Goal: Task Accomplishment & Management: Complete application form

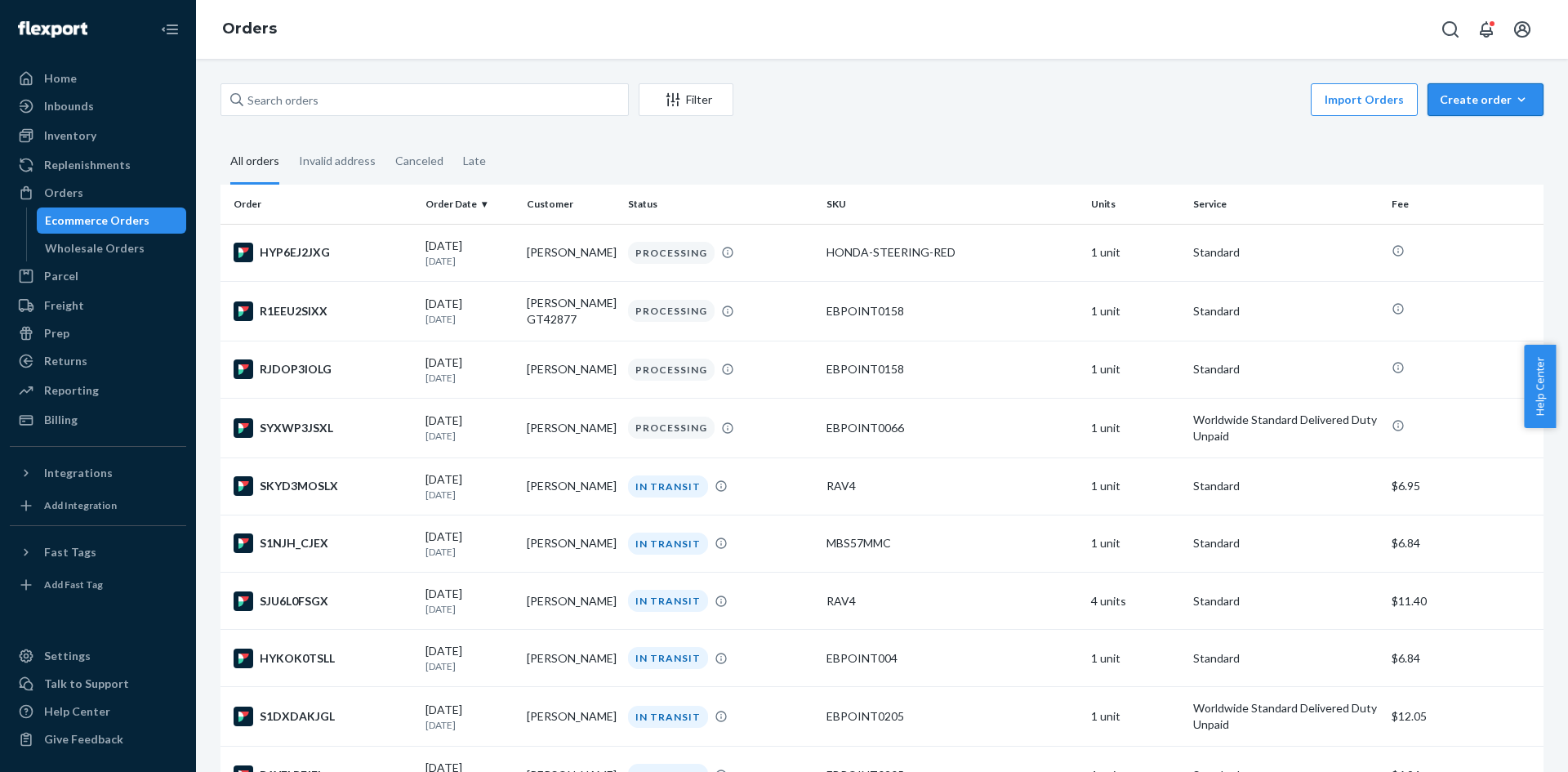
click at [1451, 107] on div "Create order" at bounding box center [1485, 100] width 92 height 16
click at [1463, 130] on button "Ecommerce order" at bounding box center [1510, 139] width 157 height 35
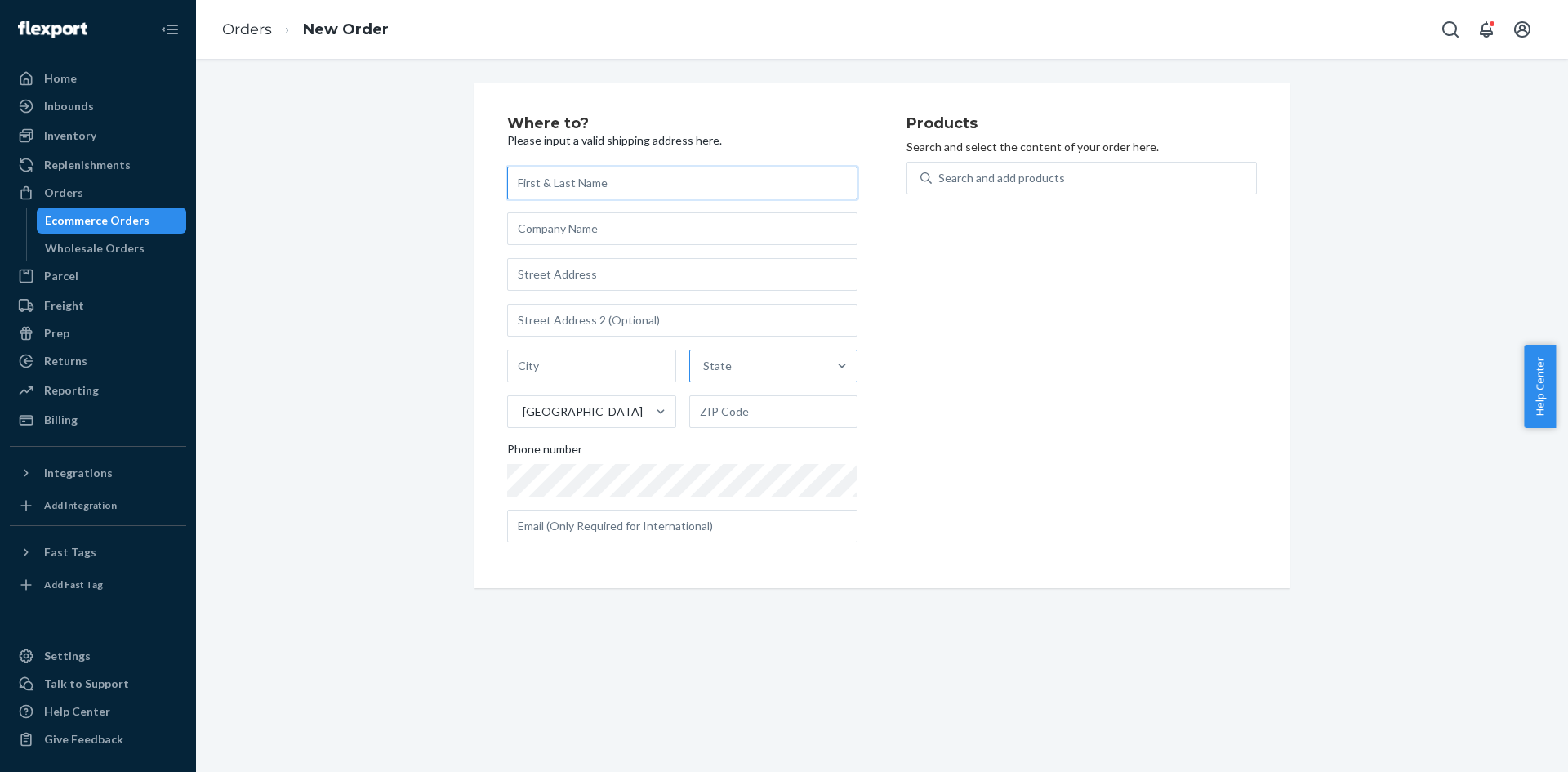
paste input "[PERSON_NAME]"
type input "[PERSON_NAME]"
drag, startPoint x: 646, startPoint y: 292, endPoint x: 661, endPoint y: 273, distance: 24.2
click at [646, 290] on div "[PERSON_NAME] State [GEOGRAPHIC_DATA] Phone number" at bounding box center [682, 354] width 351 height 376
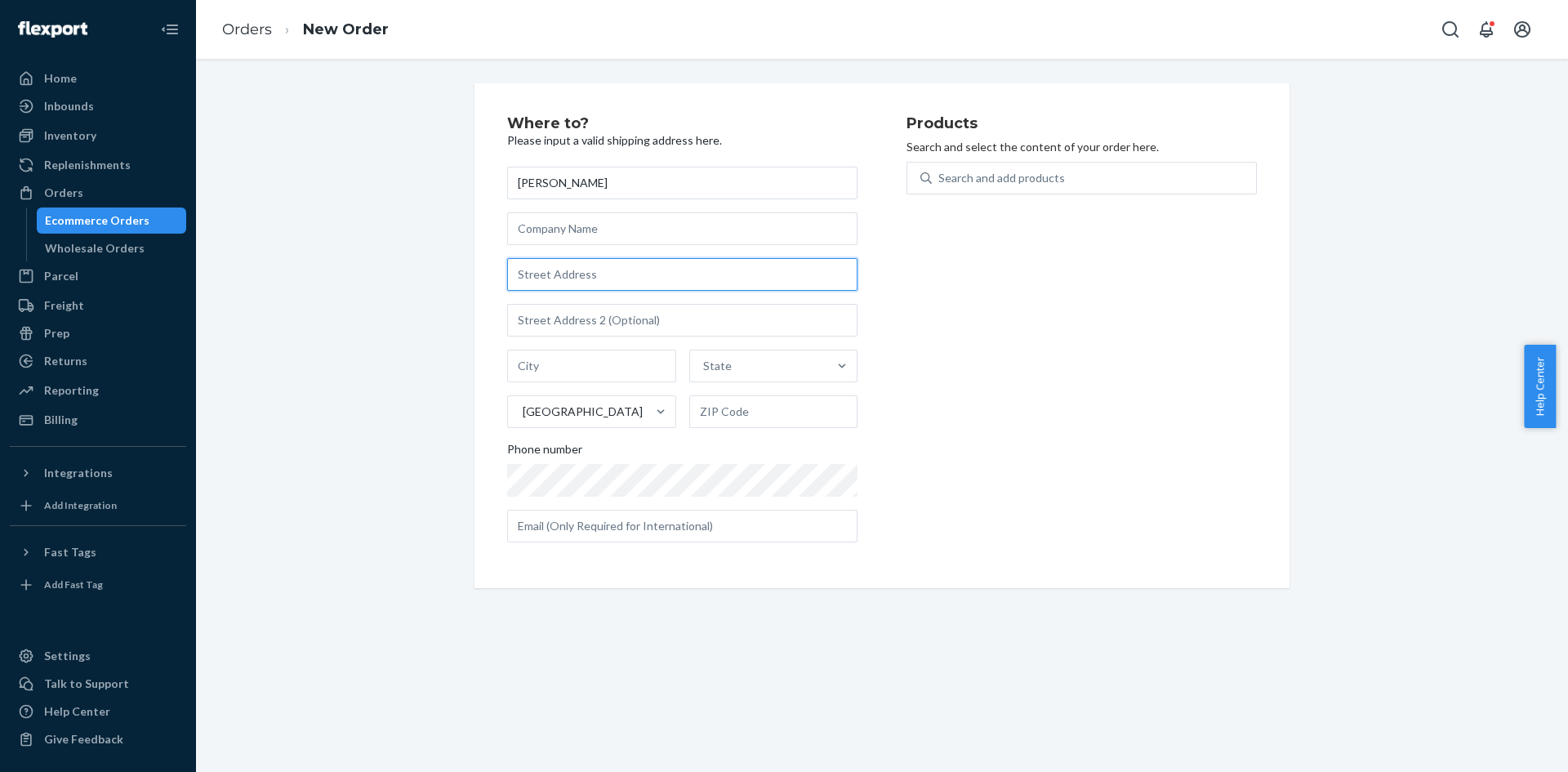
click at [661, 273] on input "text" at bounding box center [682, 274] width 351 height 33
paste input "2800 Iroquois Cir"
type input "2800 Iroquois Cir"
type input "[GEOGRAPHIC_DATA]"
click at [965, 388] on div "Products Search and select the content of your order here. Search and add produ…" at bounding box center [1081, 335] width 351 height 439
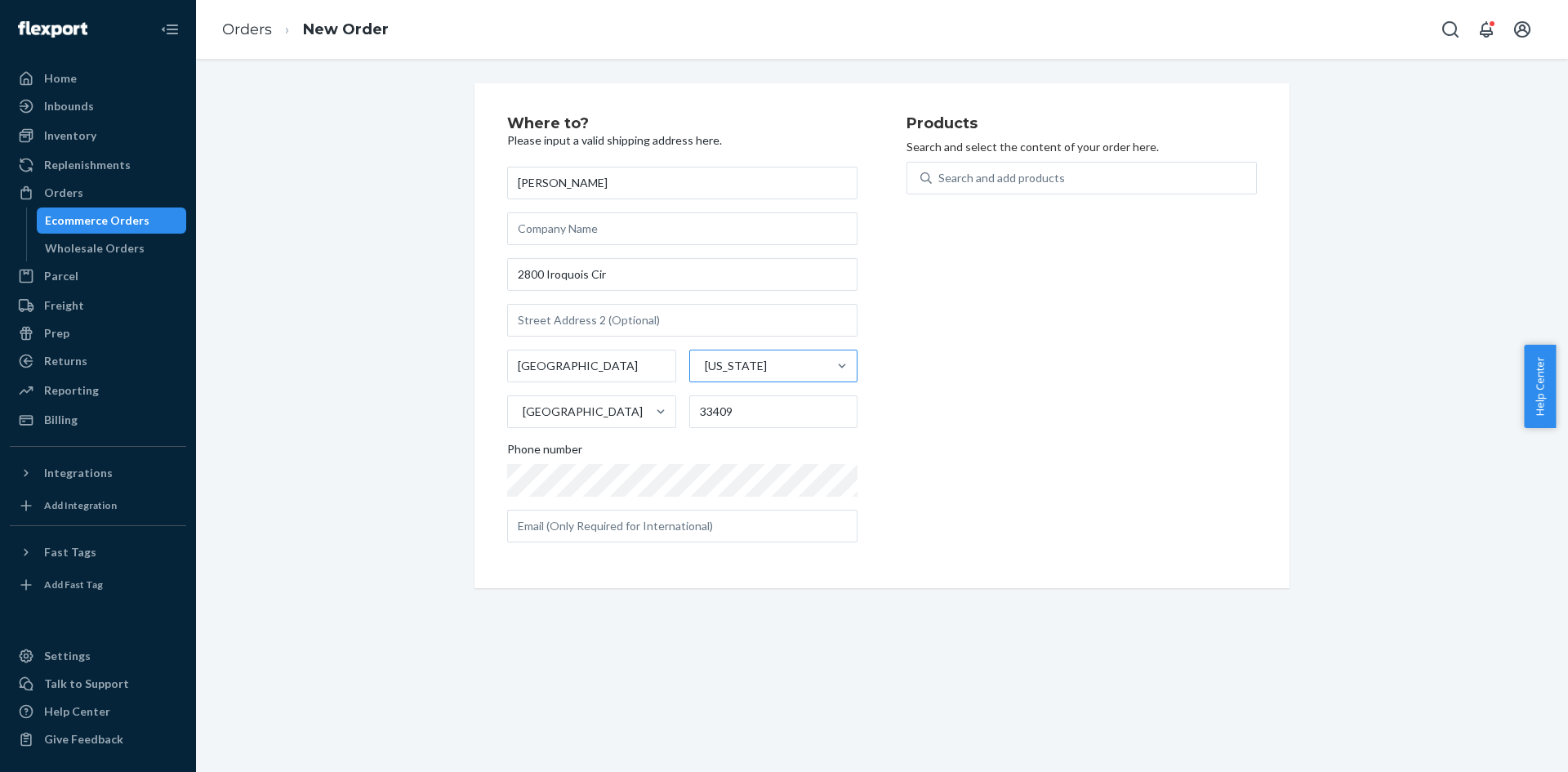
click at [742, 380] on div "[US_STATE]" at bounding box center [759, 366] width 138 height 33
click at [705, 374] on input "[US_STATE]" at bounding box center [704, 365] width 2 height 16
click at [957, 355] on div "Products Search and select the content of your order here. Search and add produ…" at bounding box center [1081, 335] width 351 height 439
click at [775, 410] on input "33409" at bounding box center [773, 412] width 169 height 33
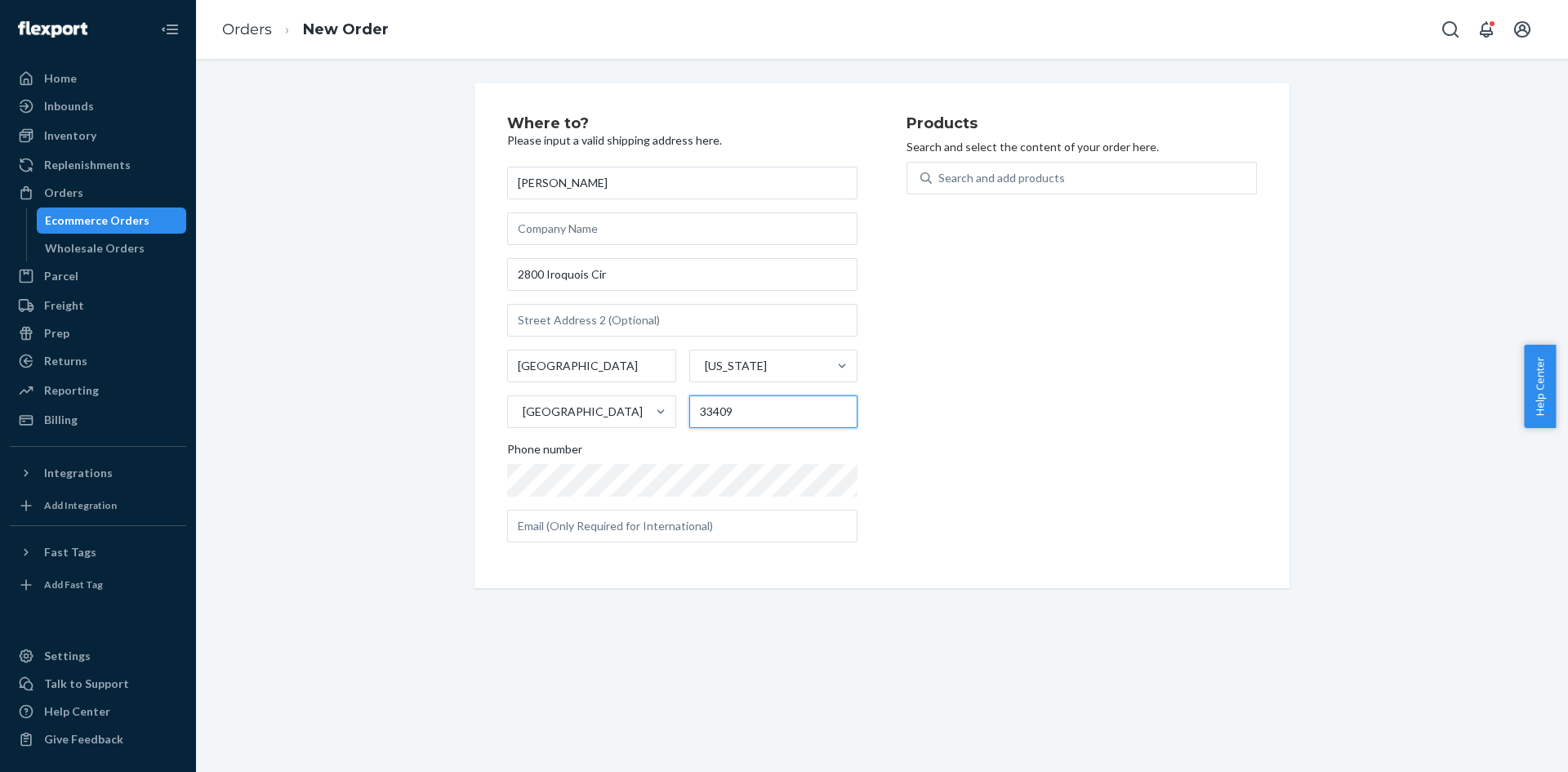
paste input "-7221"
type input "33409-7221"
drag, startPoint x: 970, startPoint y: 379, endPoint x: 982, endPoint y: 225, distance: 154.5
click at [970, 376] on div "Products Search and select the content of your order here. Search and add produ…" at bounding box center [1081, 335] width 351 height 439
click at [1014, 170] on div "Search and add products" at bounding box center [1001, 178] width 127 height 16
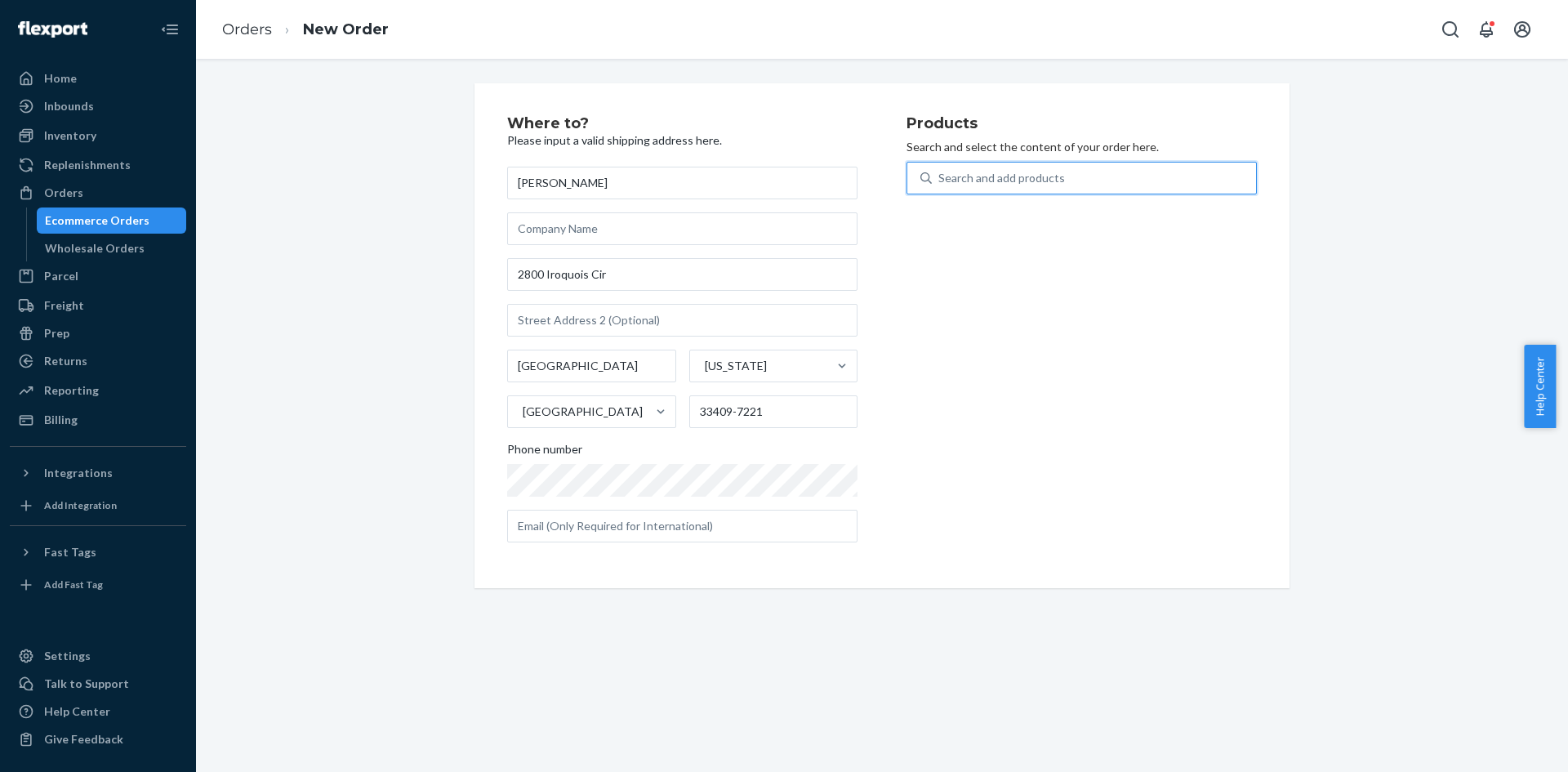
click at [940, 170] on input "0 results available. Use Up and Down to choose options, press Enter to select t…" at bounding box center [939, 178] width 2 height 16
type input "steering"
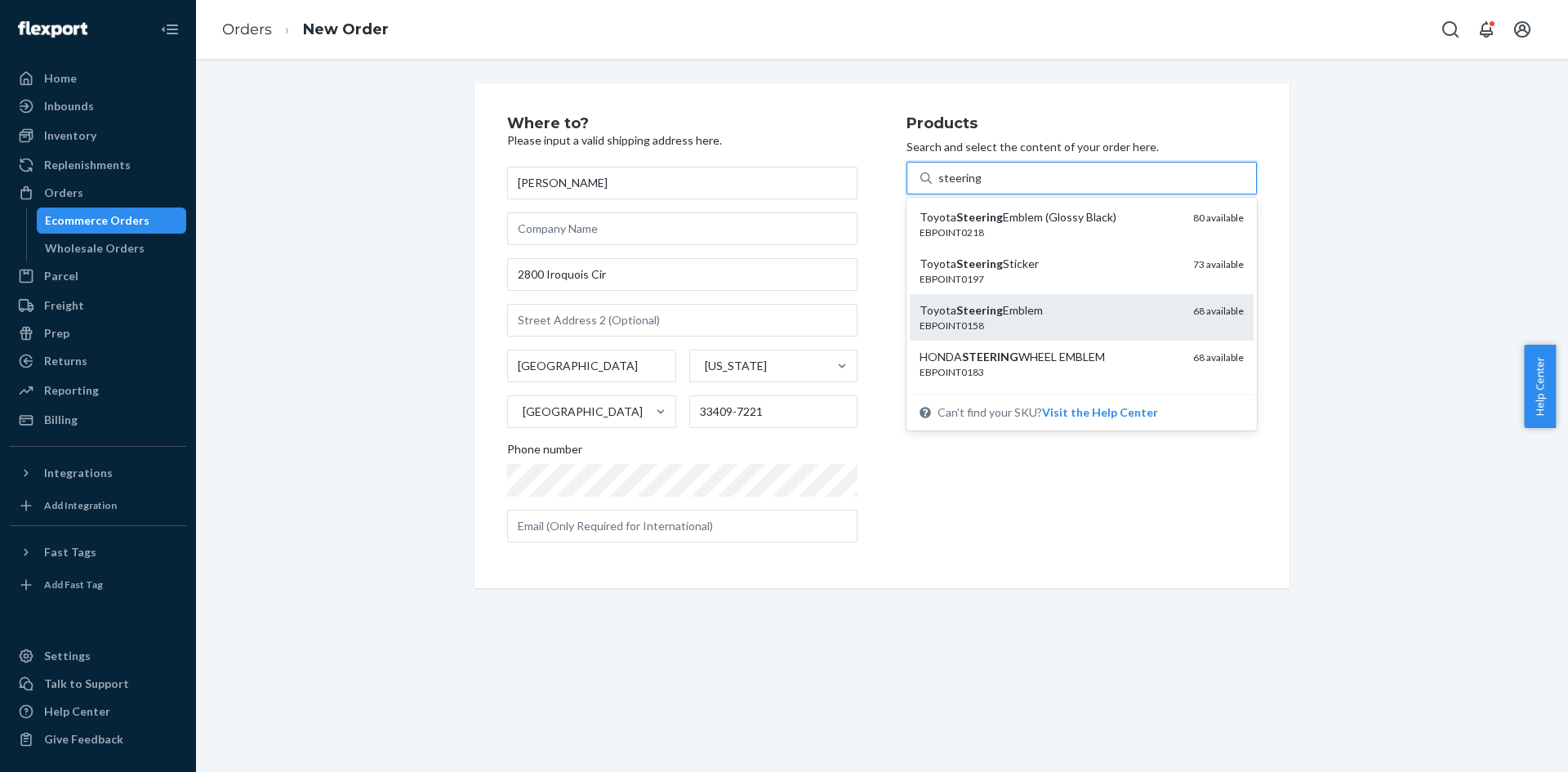
click at [1041, 306] on div "Toyota Steering Emblem" at bounding box center [1049, 310] width 261 height 16
click at [981, 186] on input "steering" at bounding box center [959, 178] width 43 height 16
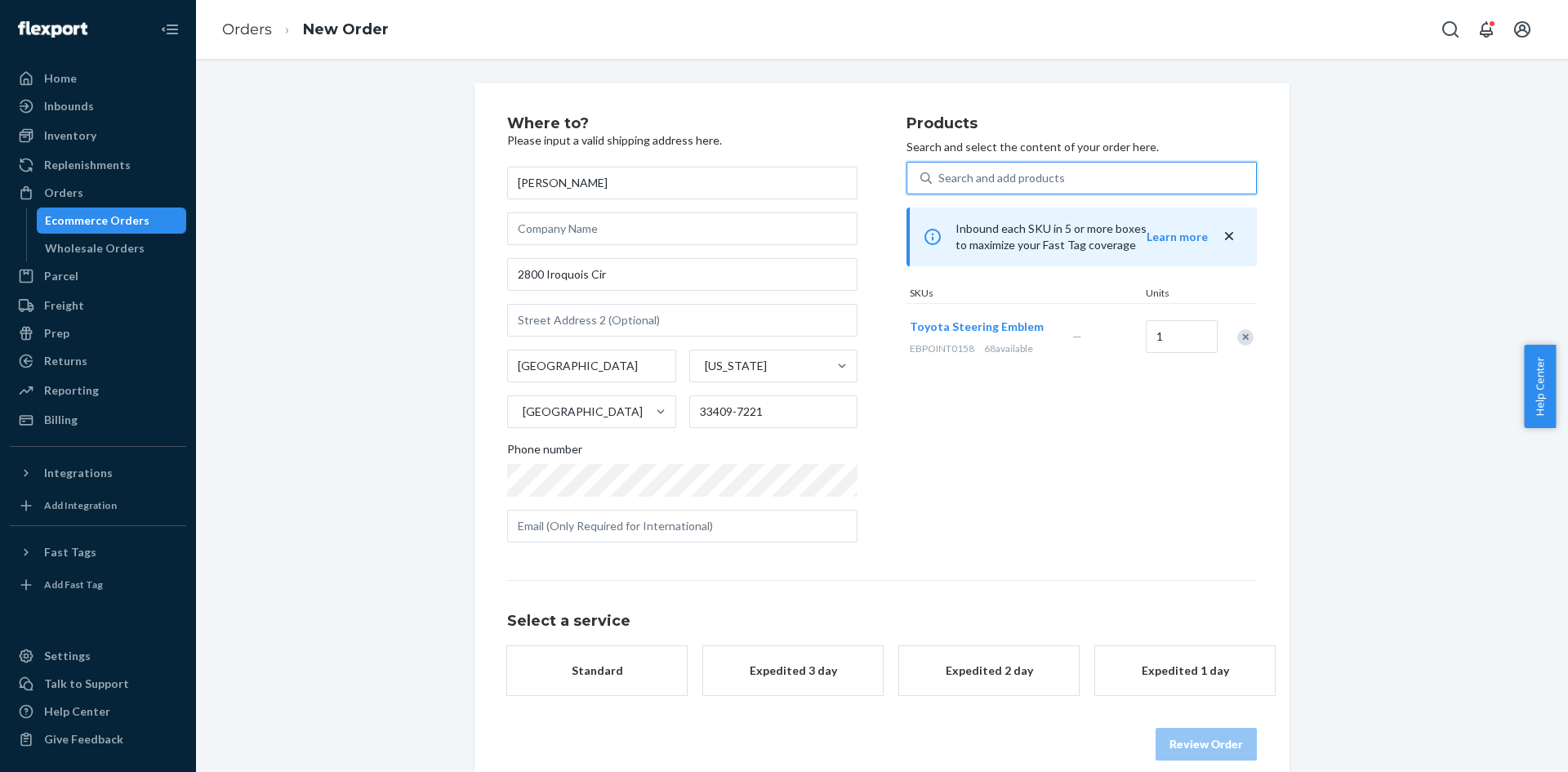
scroll to position [21, 0]
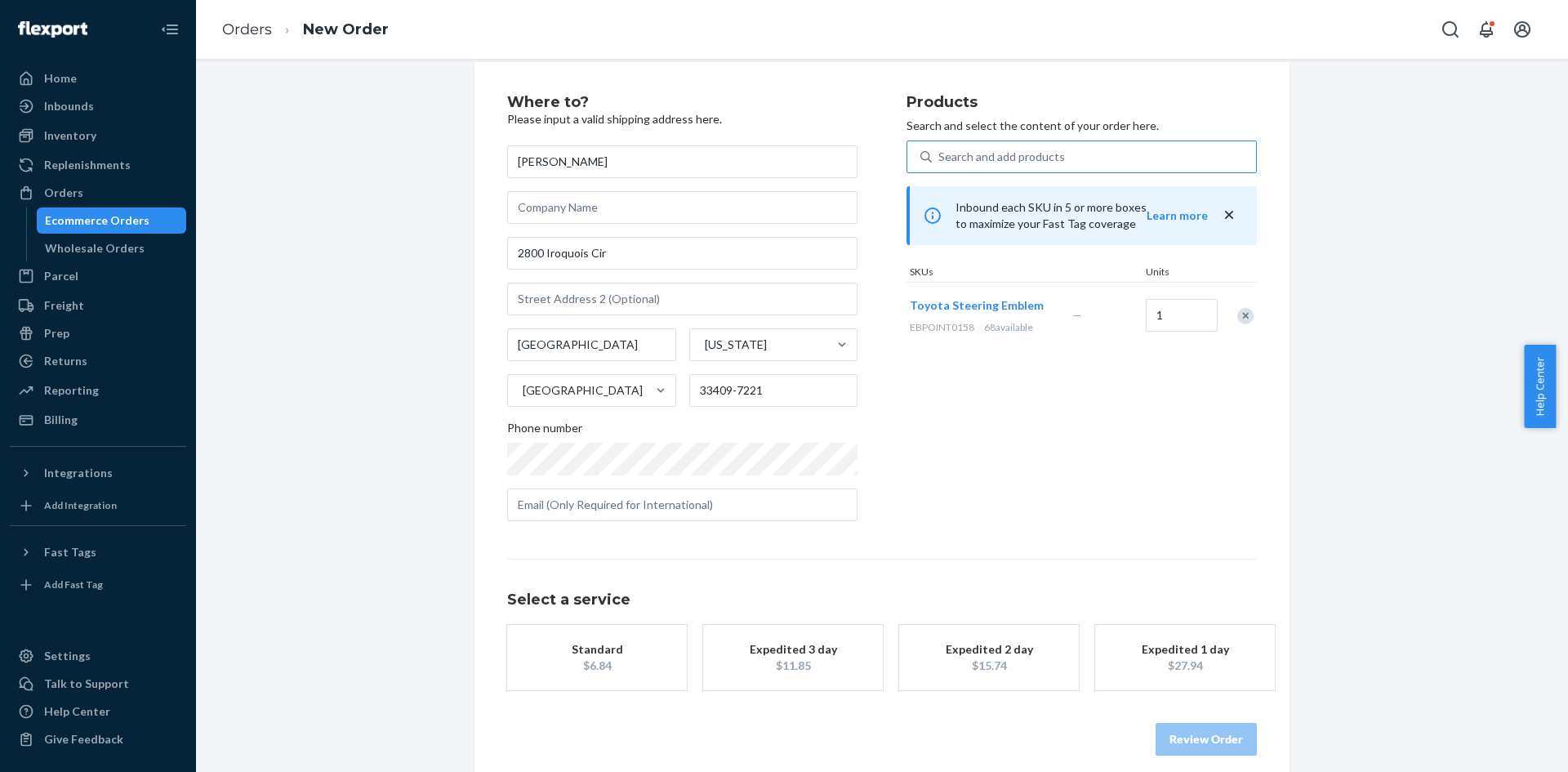
click at [605, 647] on div "Standard" at bounding box center [597, 649] width 130 height 16
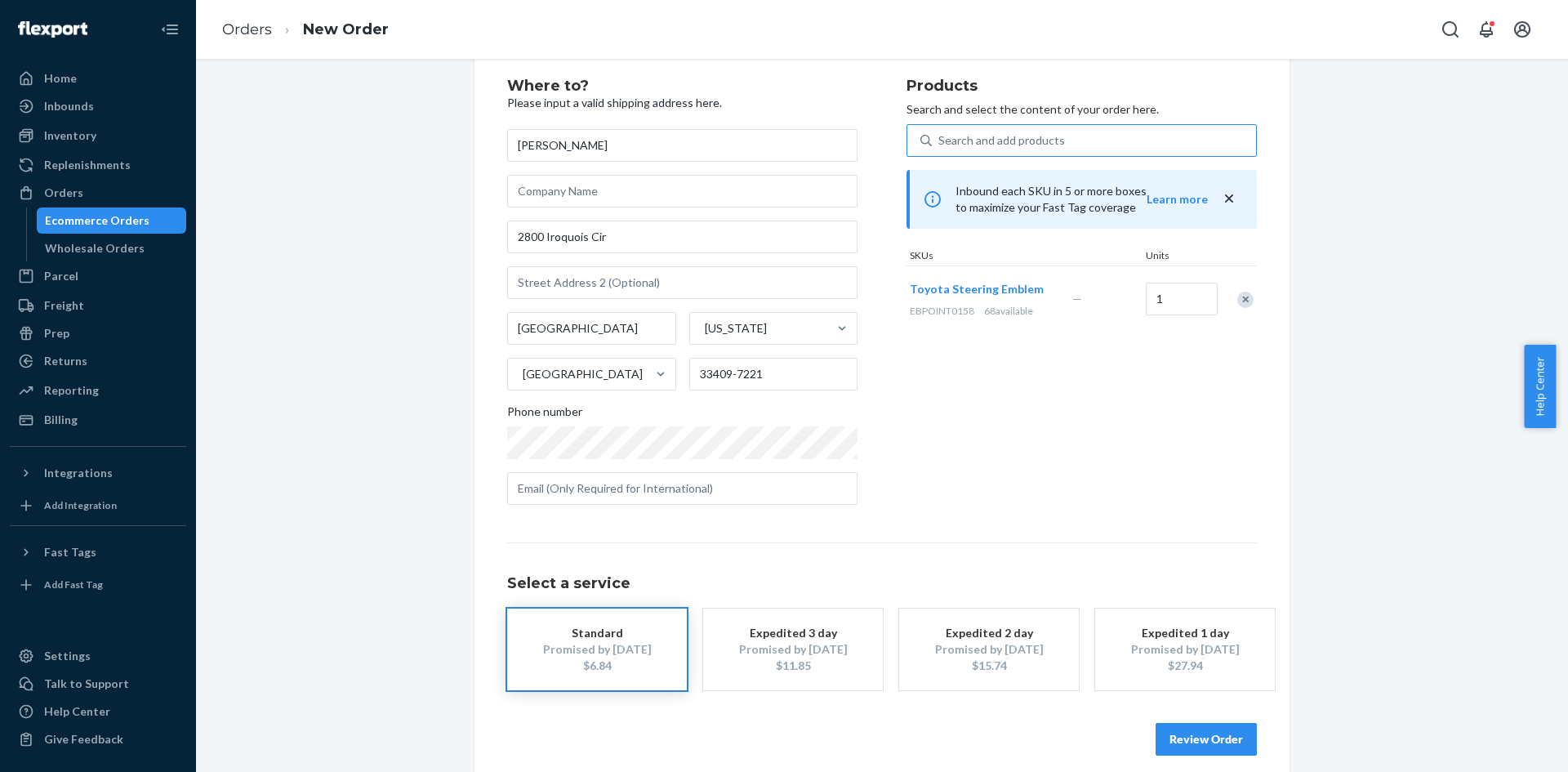
scroll to position [54, 0]
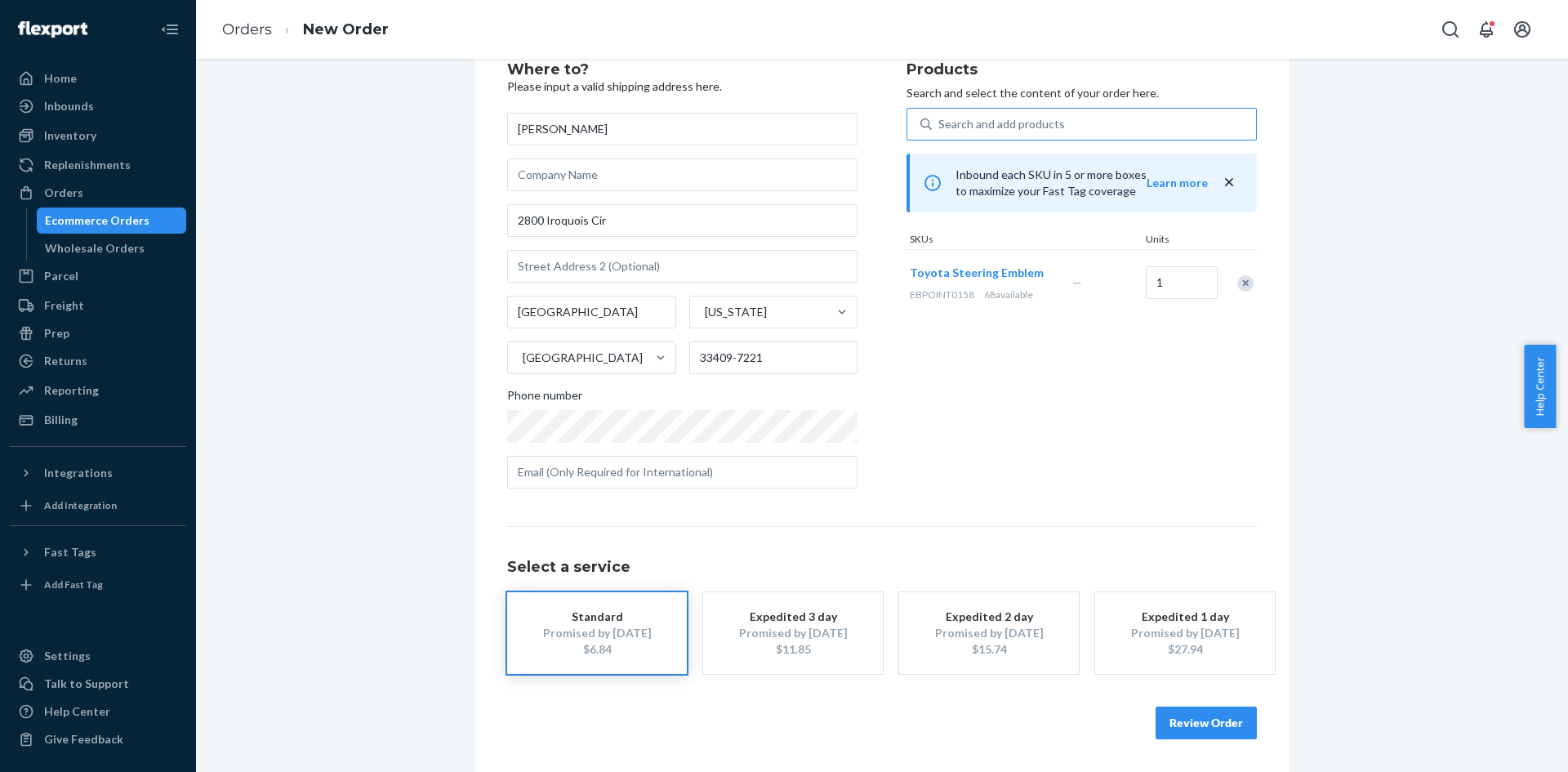
click at [1198, 718] on button "Review Order" at bounding box center [1206, 723] width 101 height 33
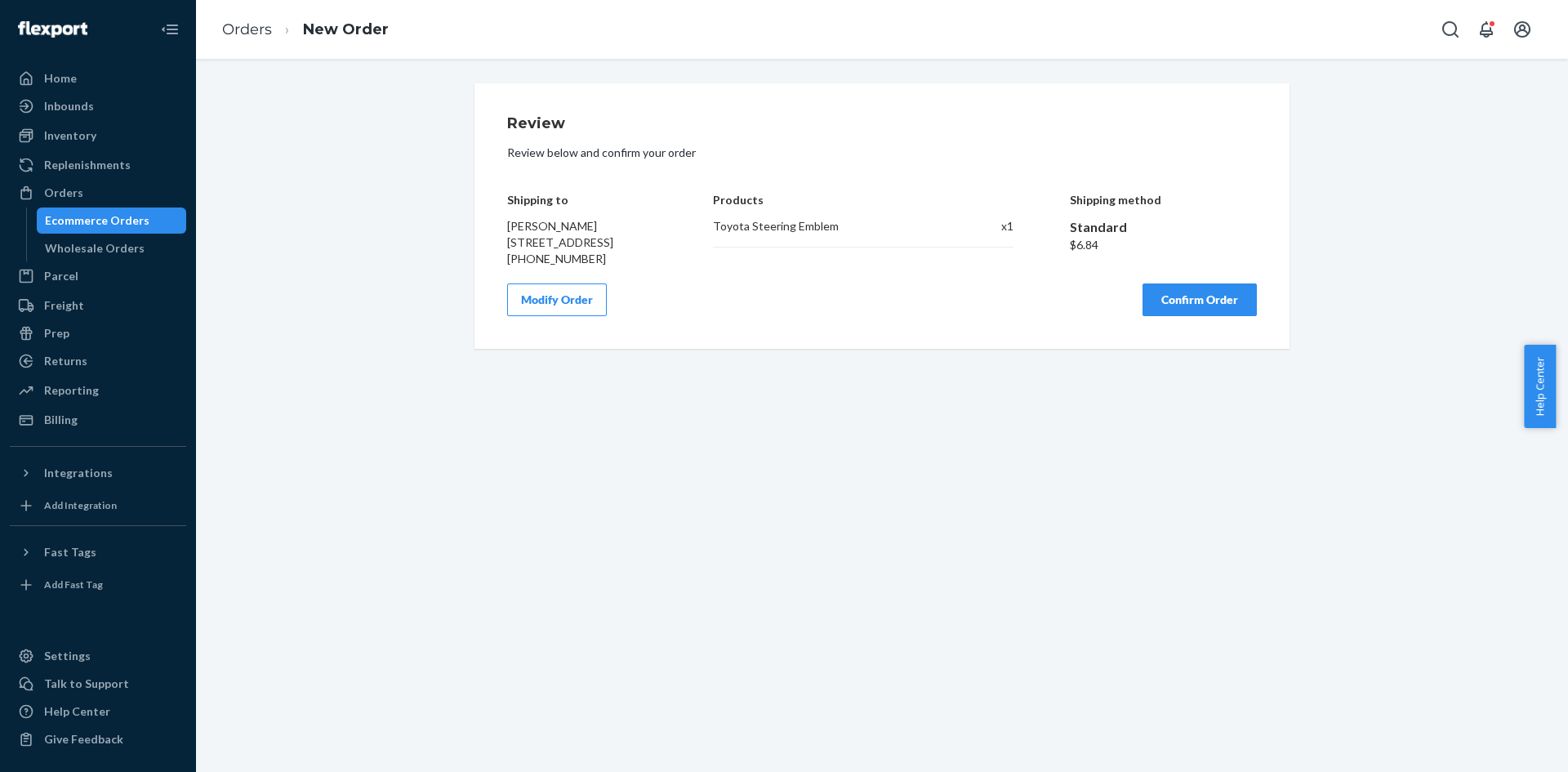
scroll to position [0, 0]
click at [1181, 317] on button "Confirm Order" at bounding box center [1199, 299] width 114 height 33
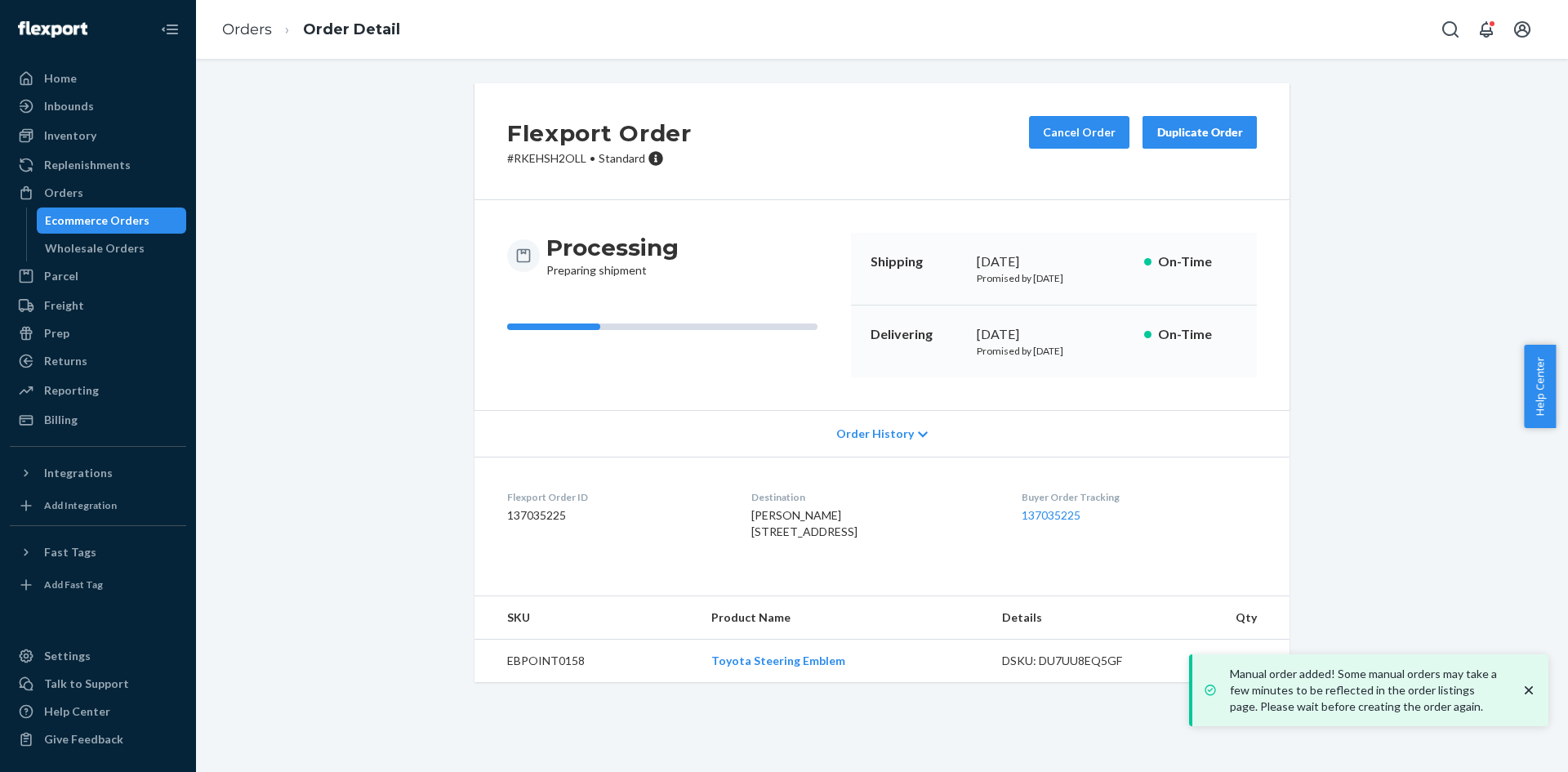
drag, startPoint x: 75, startPoint y: 226, endPoint x: 176, endPoint y: 230, distance: 101.1
click at [75, 225] on div "Ecommerce Orders" at bounding box center [97, 220] width 105 height 16
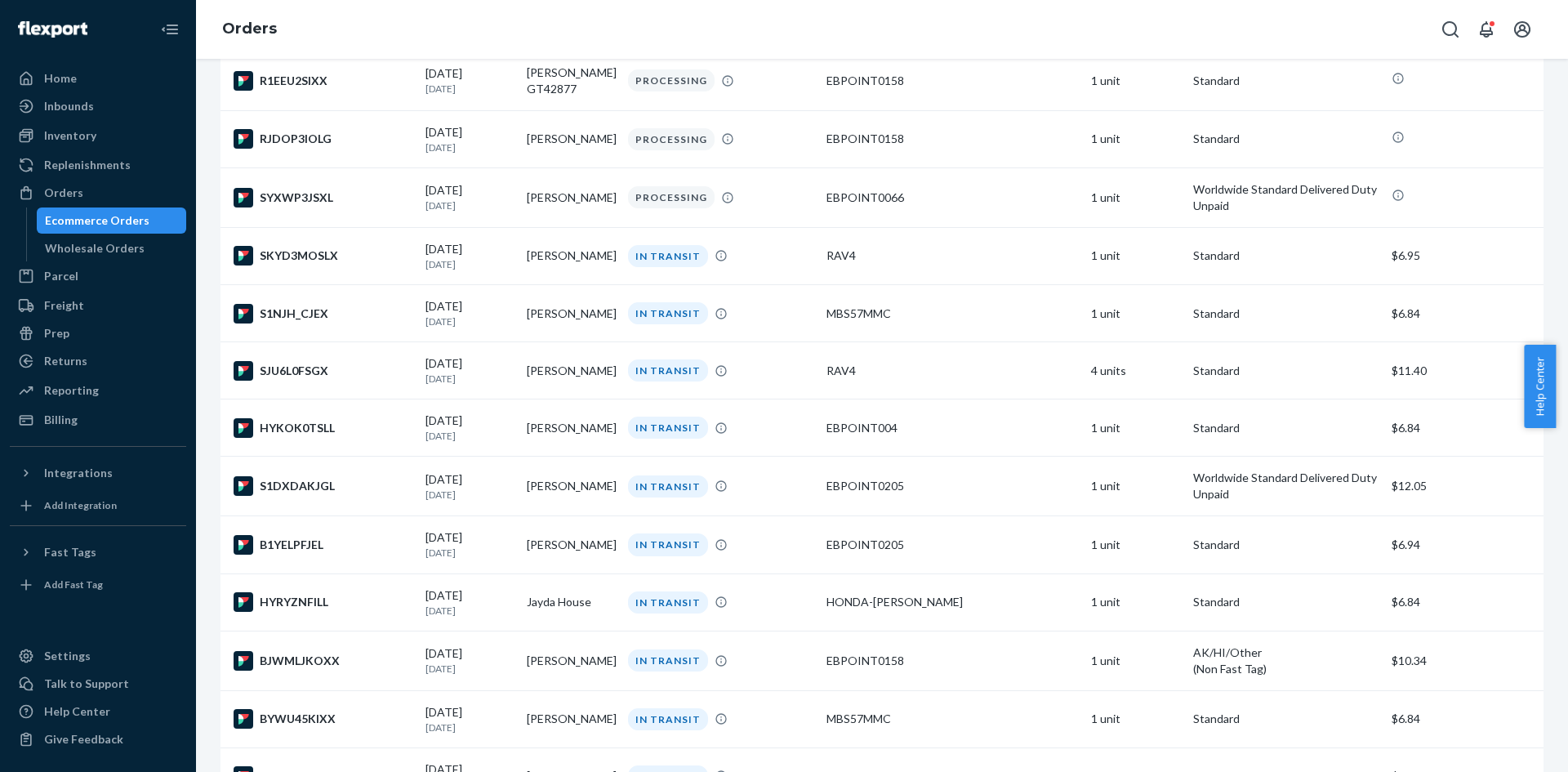
scroll to position [572, 0]
